Goal: Transaction & Acquisition: Purchase product/service

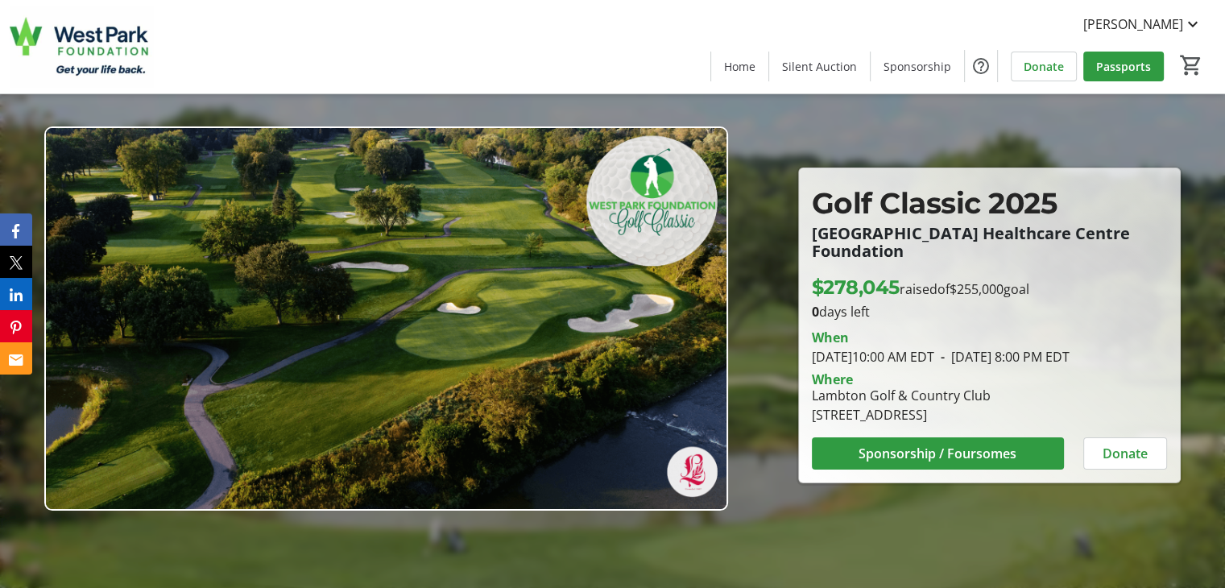
click at [761, 233] on div at bounding box center [612, 294] width 1225 height 588
click at [1129, 61] on span "Passports" at bounding box center [1123, 66] width 55 height 17
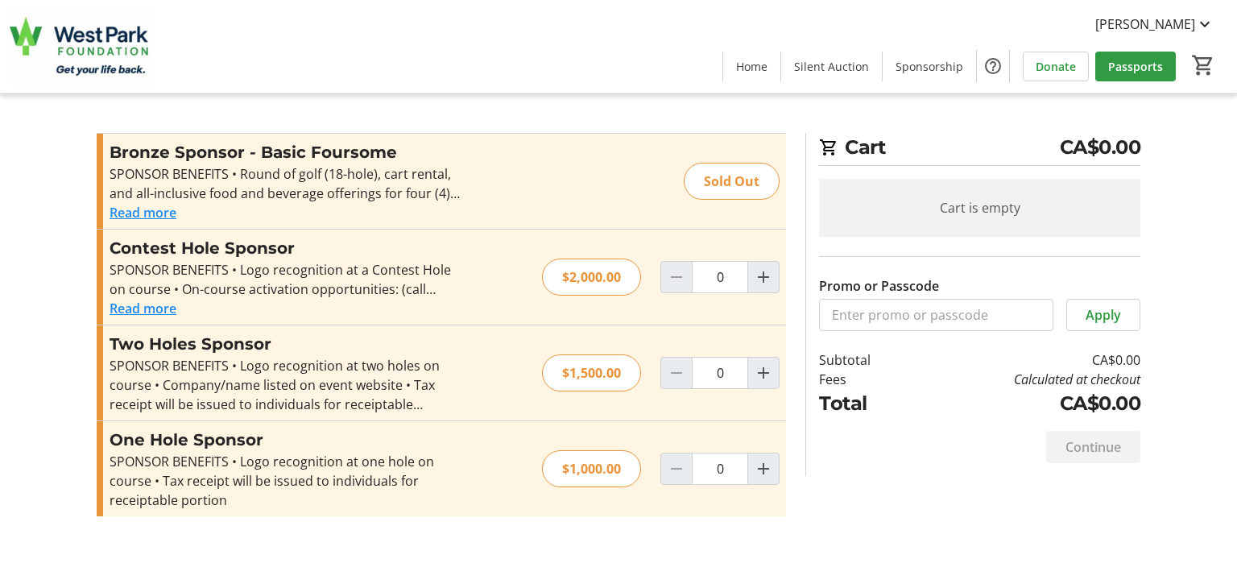
click at [161, 204] on button "Read more" at bounding box center [143, 212] width 67 height 19
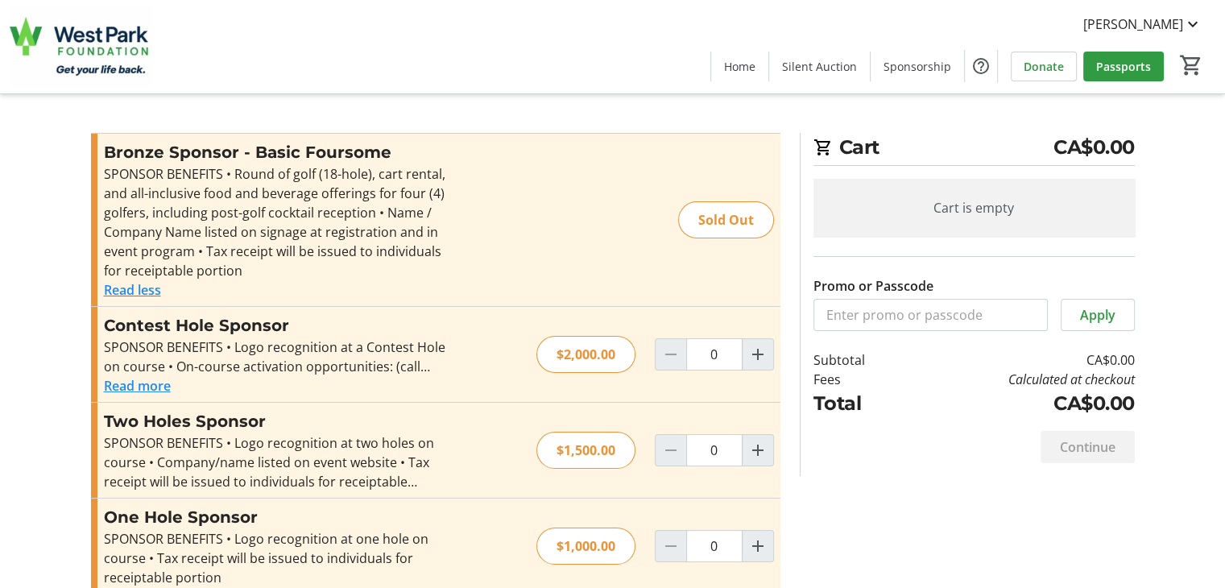
scroll to position [24, 0]
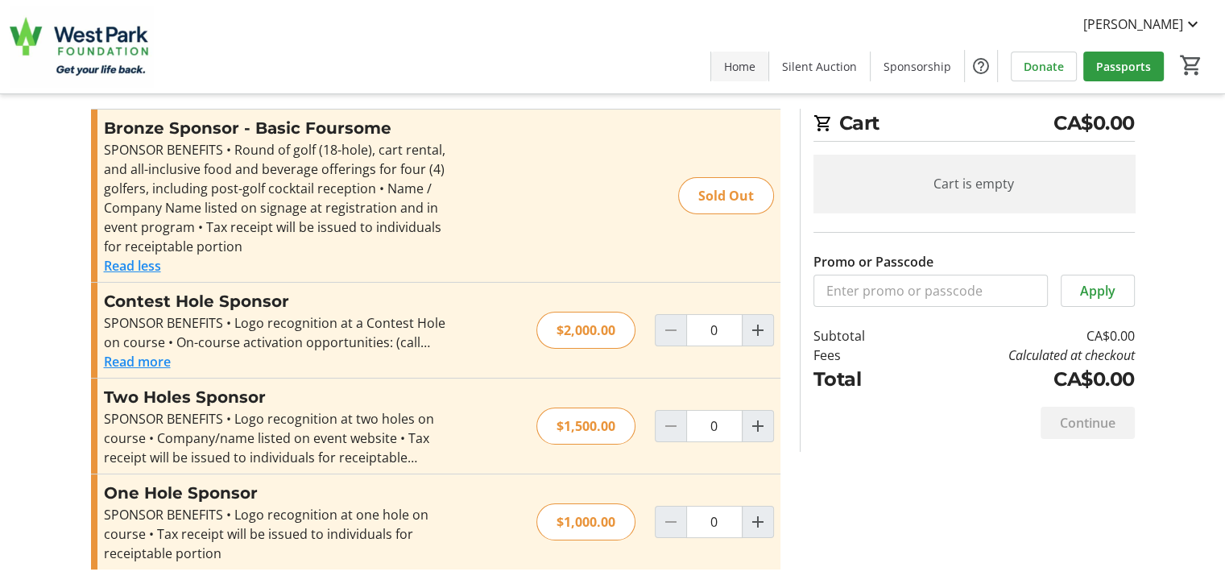
click at [729, 64] on span at bounding box center [739, 66] width 57 height 39
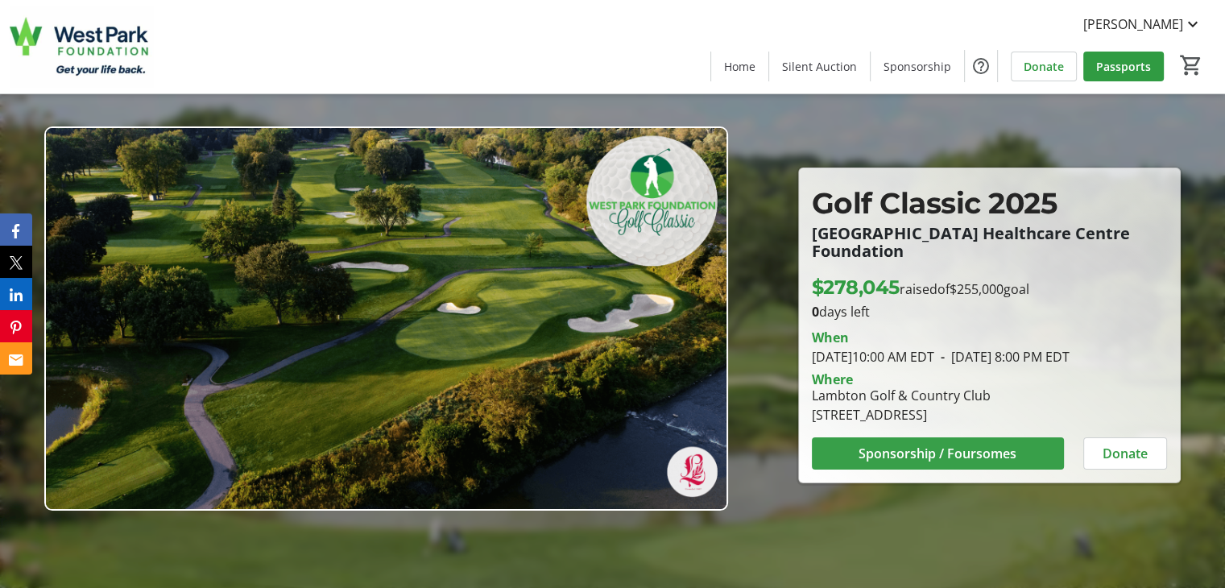
click at [958, 455] on span "Sponsorship / Foursomes" at bounding box center [938, 453] width 158 height 19
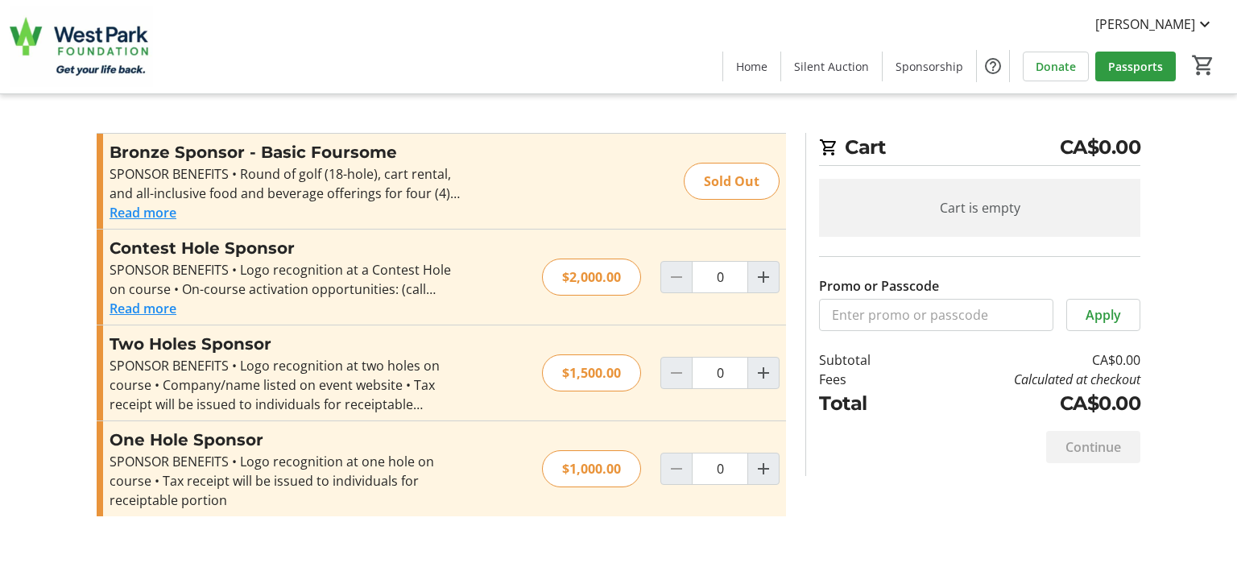
click at [761, 68] on span "Home" at bounding box center [751, 66] width 31 height 17
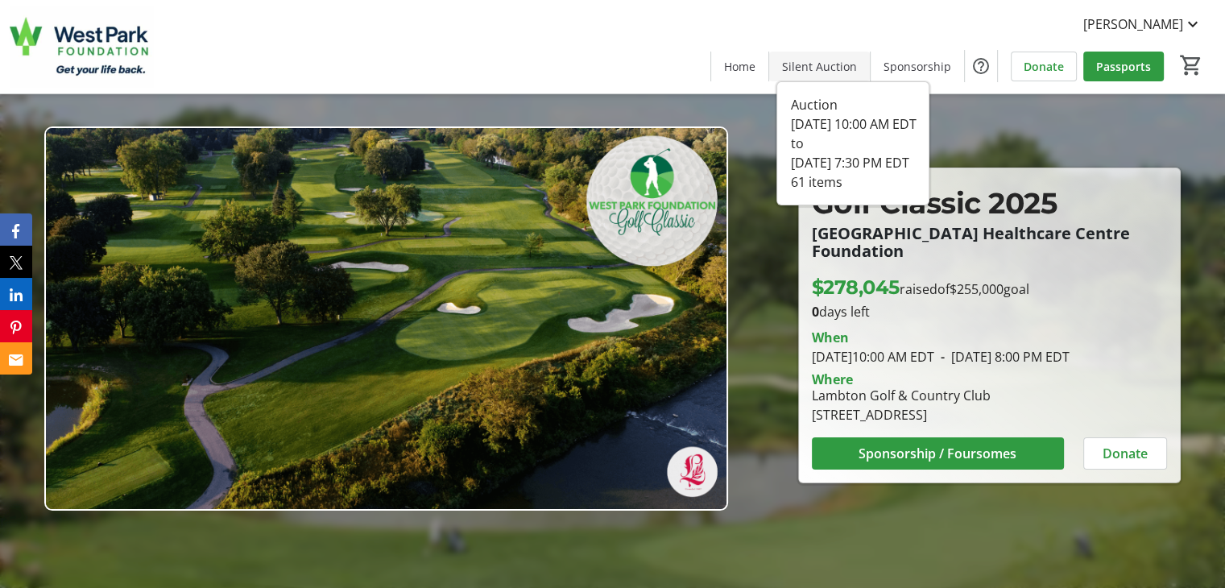
click at [797, 65] on span "Silent Auction" at bounding box center [819, 66] width 75 height 17
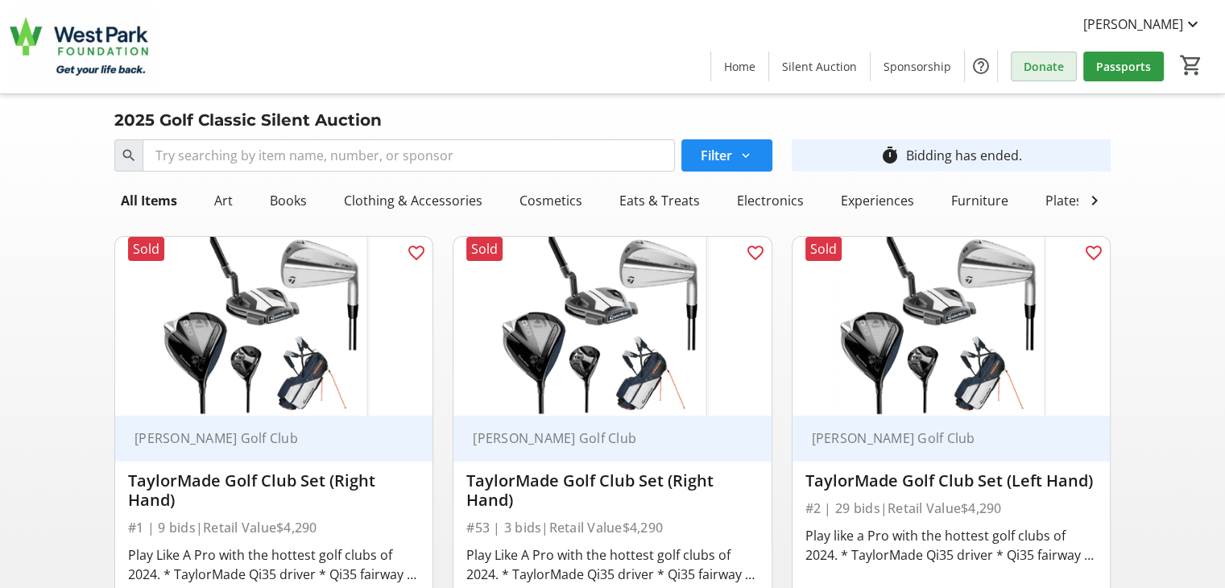
click at [1030, 77] on span at bounding box center [1044, 66] width 64 height 39
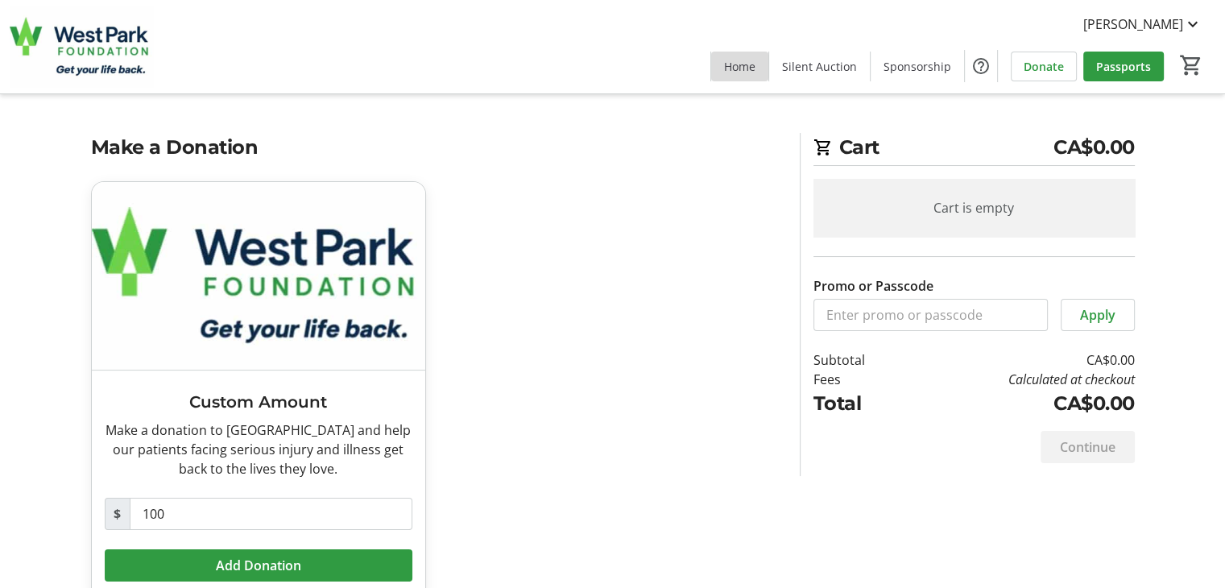
click at [744, 65] on span "Home" at bounding box center [739, 66] width 31 height 17
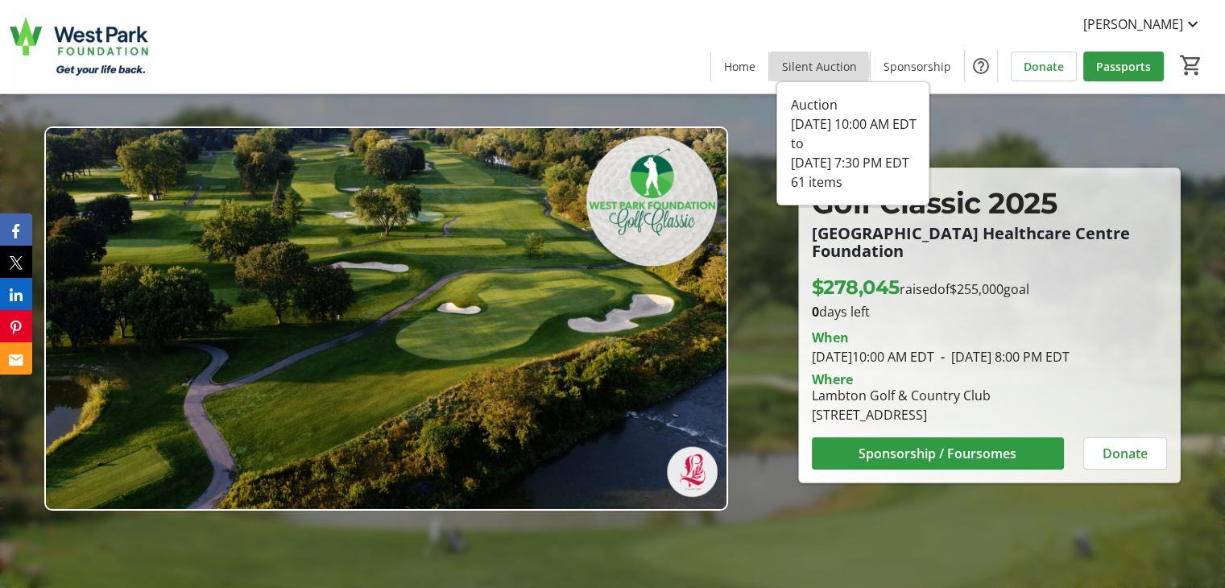
click at [825, 67] on span "Silent Auction" at bounding box center [819, 66] width 75 height 17
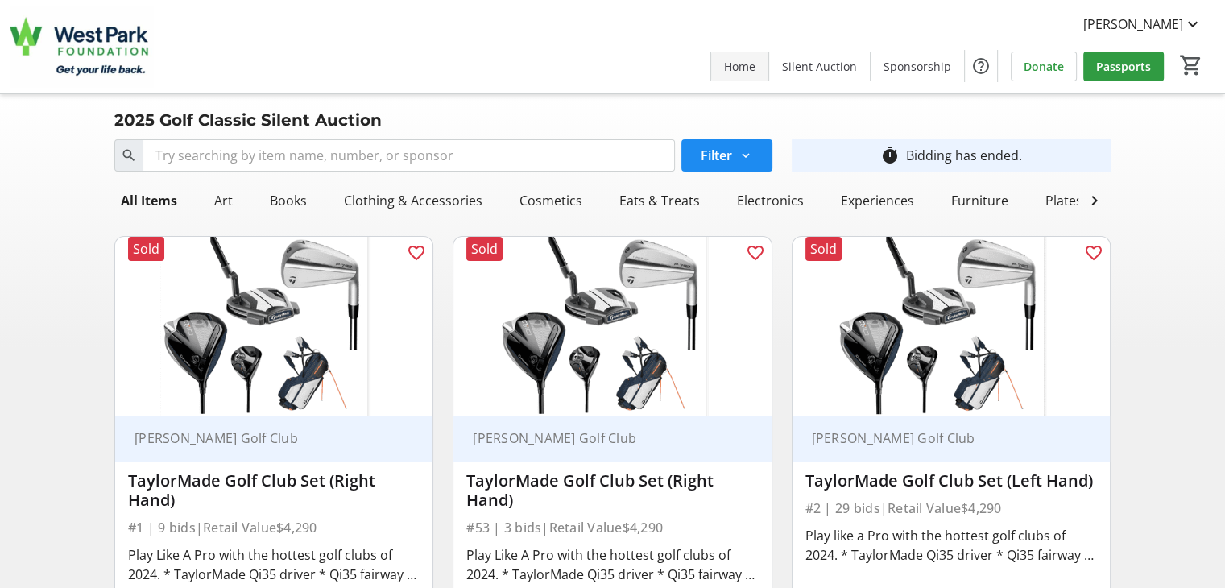
click at [737, 65] on span "Home" at bounding box center [739, 66] width 31 height 17
